Goal: Browse casually

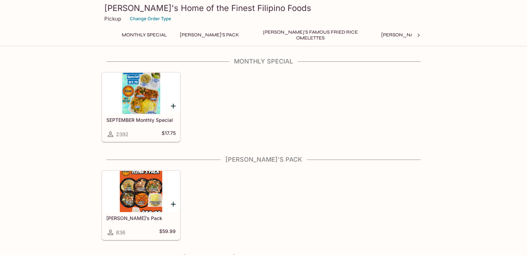
click at [126, 206] on div at bounding box center [140, 191] width 77 height 41
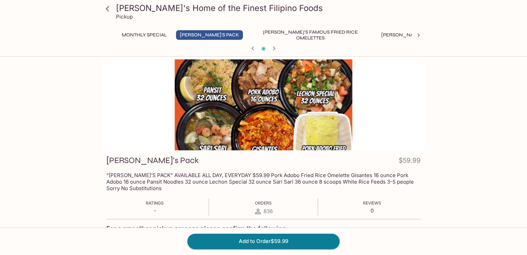
click at [105, 7] on icon at bounding box center [107, 9] width 12 height 12
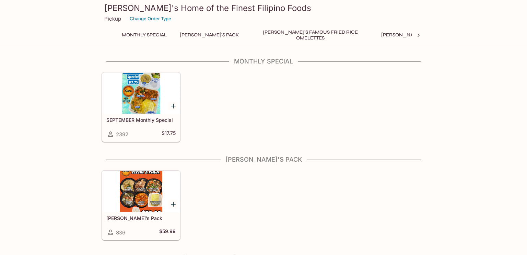
click at [113, 101] on div at bounding box center [140, 93] width 77 height 41
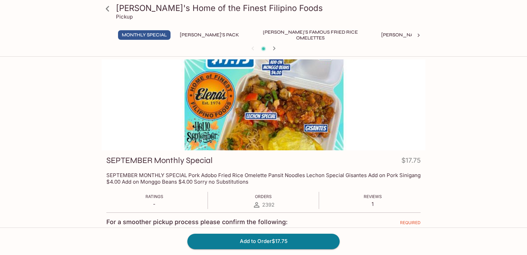
click at [249, 133] on div at bounding box center [263, 104] width 324 height 91
click at [104, 9] on icon at bounding box center [107, 9] width 12 height 12
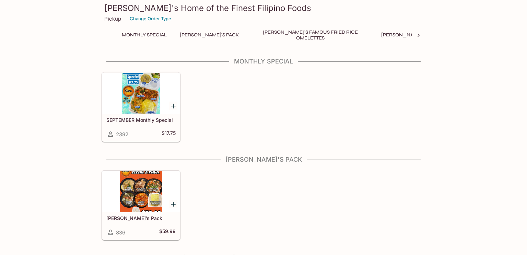
click at [122, 198] on div at bounding box center [140, 191] width 77 height 41
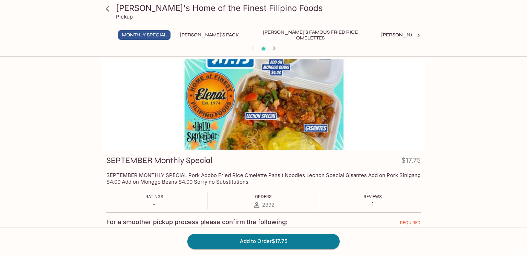
click at [105, 11] on icon at bounding box center [107, 9] width 12 height 12
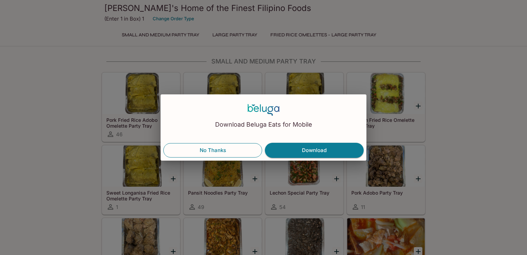
click at [238, 146] on button "No Thanks" at bounding box center [212, 150] width 99 height 14
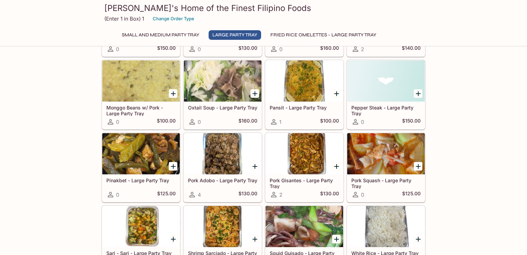
scroll to position [474, 0]
